Goal: Find specific page/section

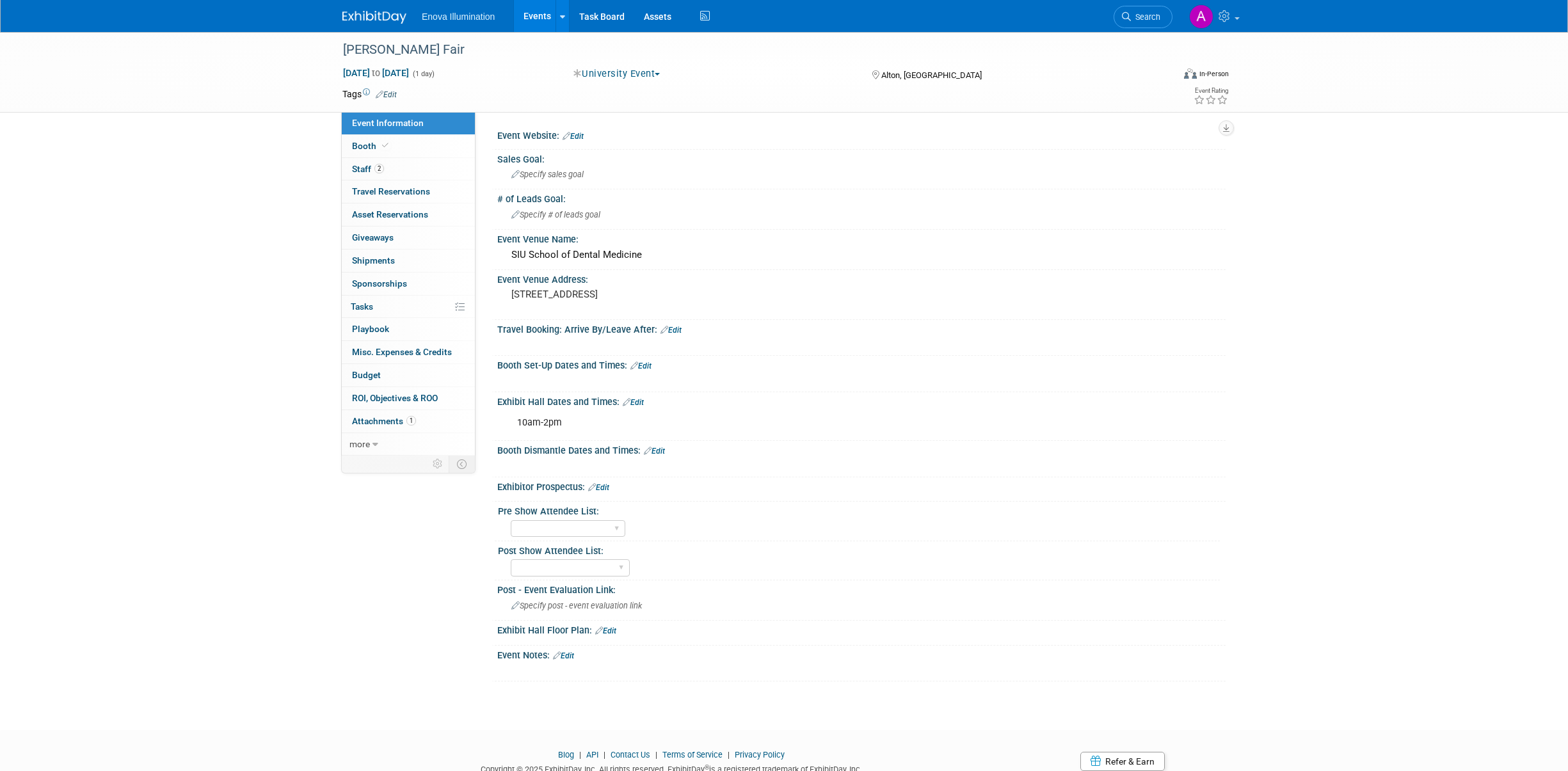
click at [368, 16] on img at bounding box center [374, 17] width 64 height 13
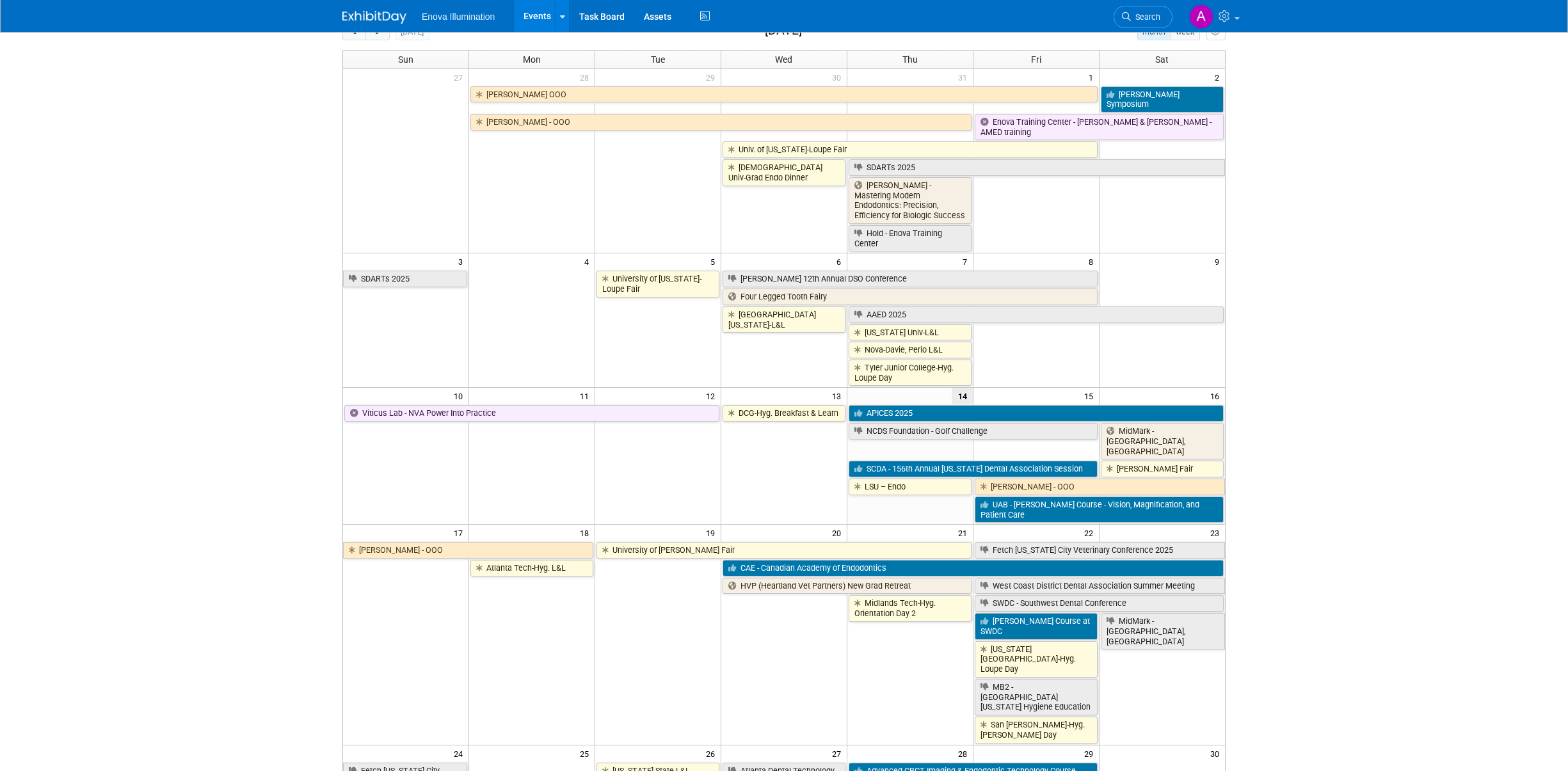
scroll to position [192, 0]
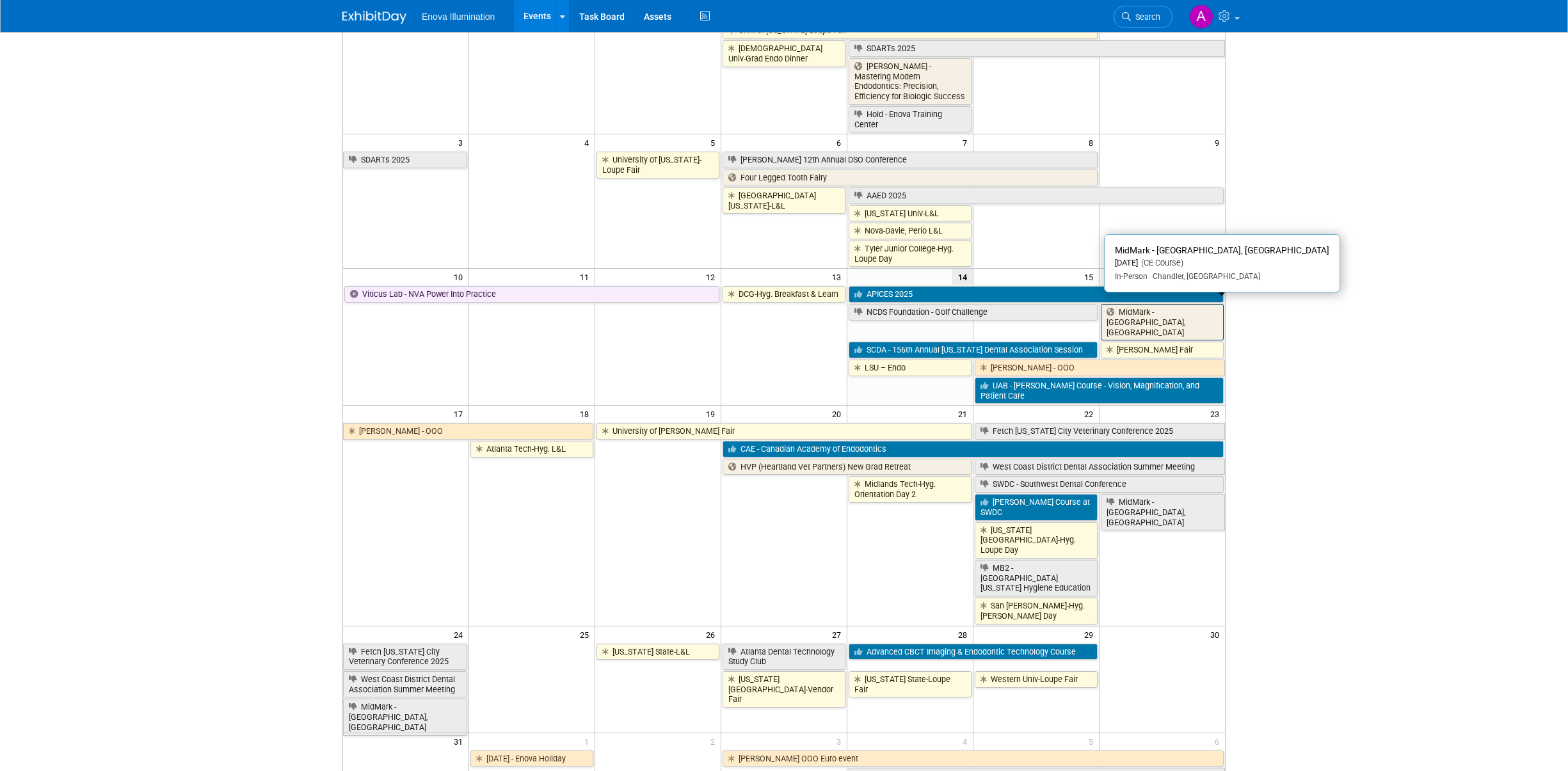
click at [1191, 308] on link "MidMark - Chandler, AZ" at bounding box center [1162, 322] width 123 height 37
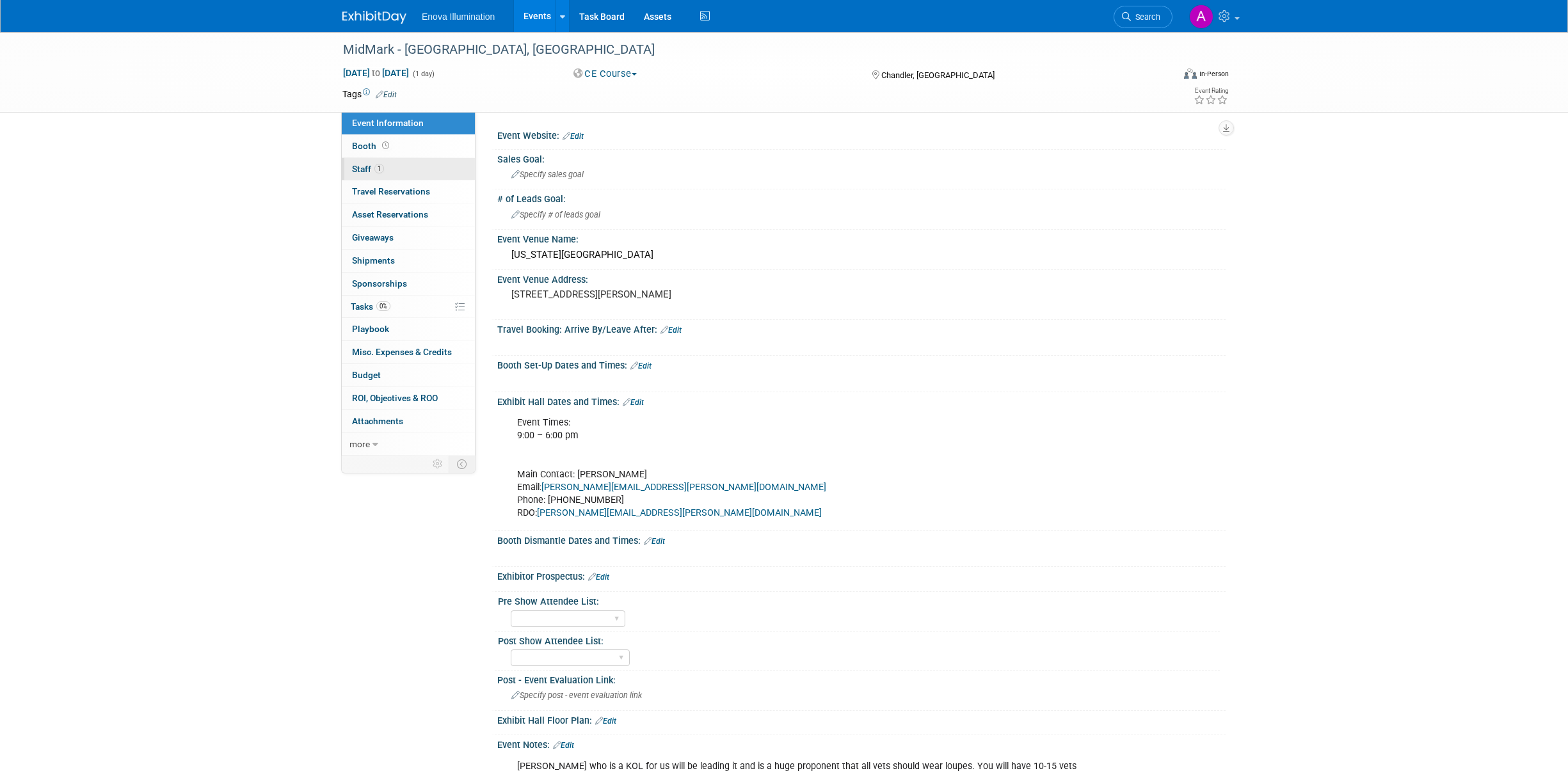
click at [400, 172] on link "1 Staff 1" at bounding box center [408, 168] width 133 height 22
